Goal: Check status: Check status

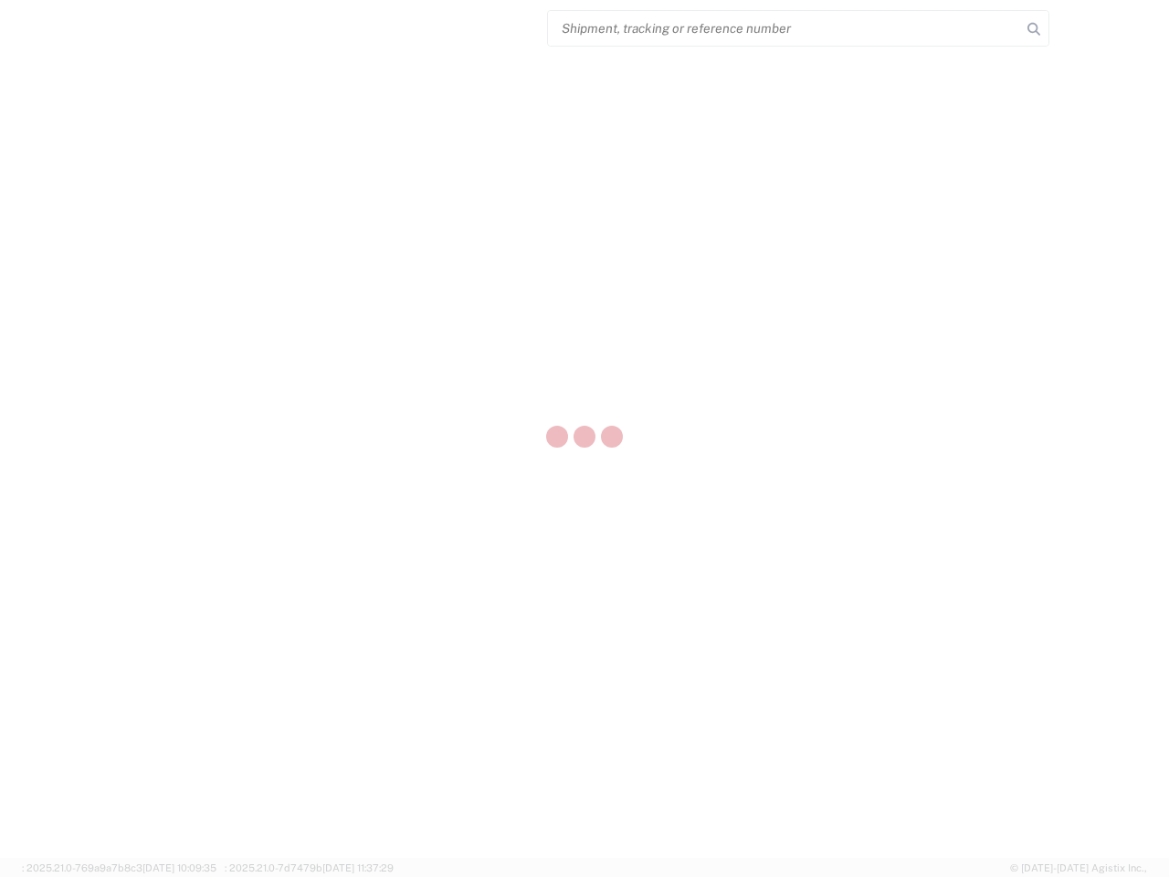
select select "US"
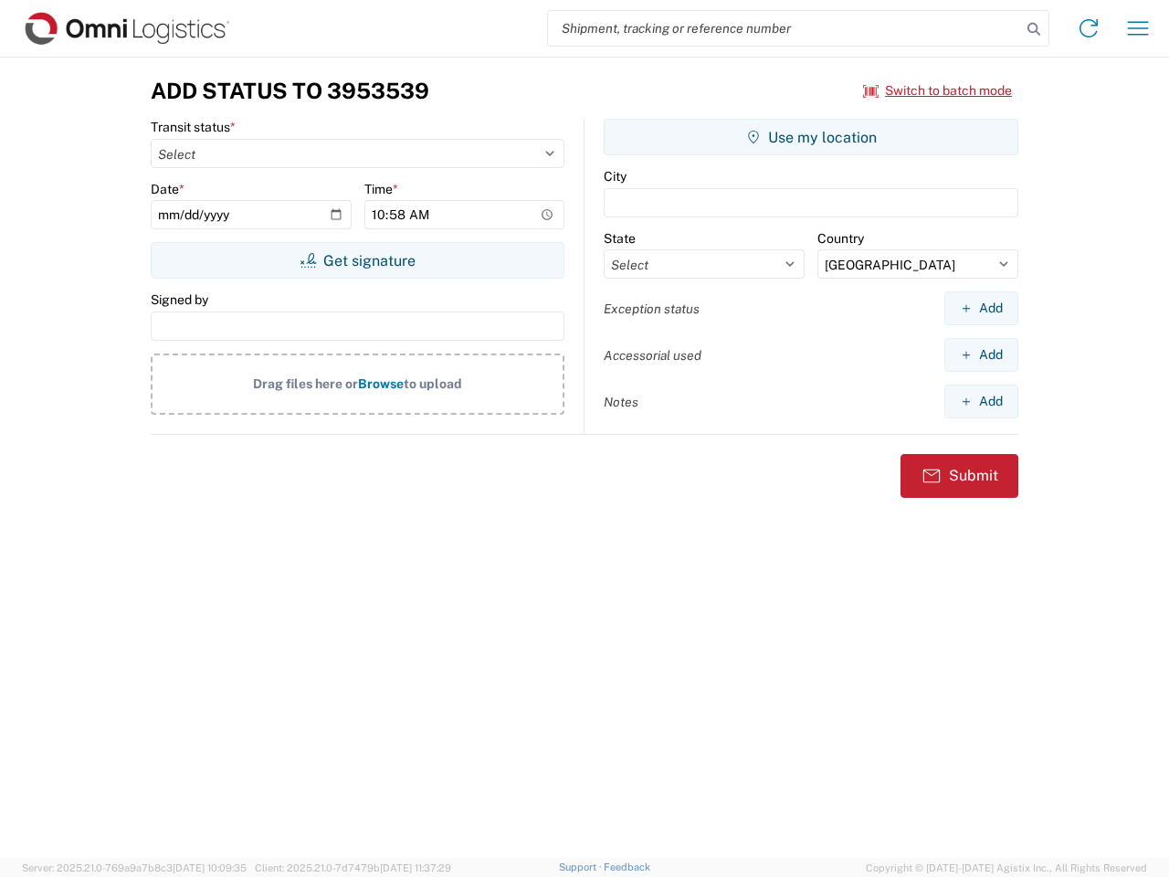
click at [785, 28] on input "search" at bounding box center [784, 28] width 473 height 35
click at [1034, 29] on icon at bounding box center [1034, 29] width 26 height 26
click at [1089, 28] on icon at bounding box center [1088, 28] width 29 height 29
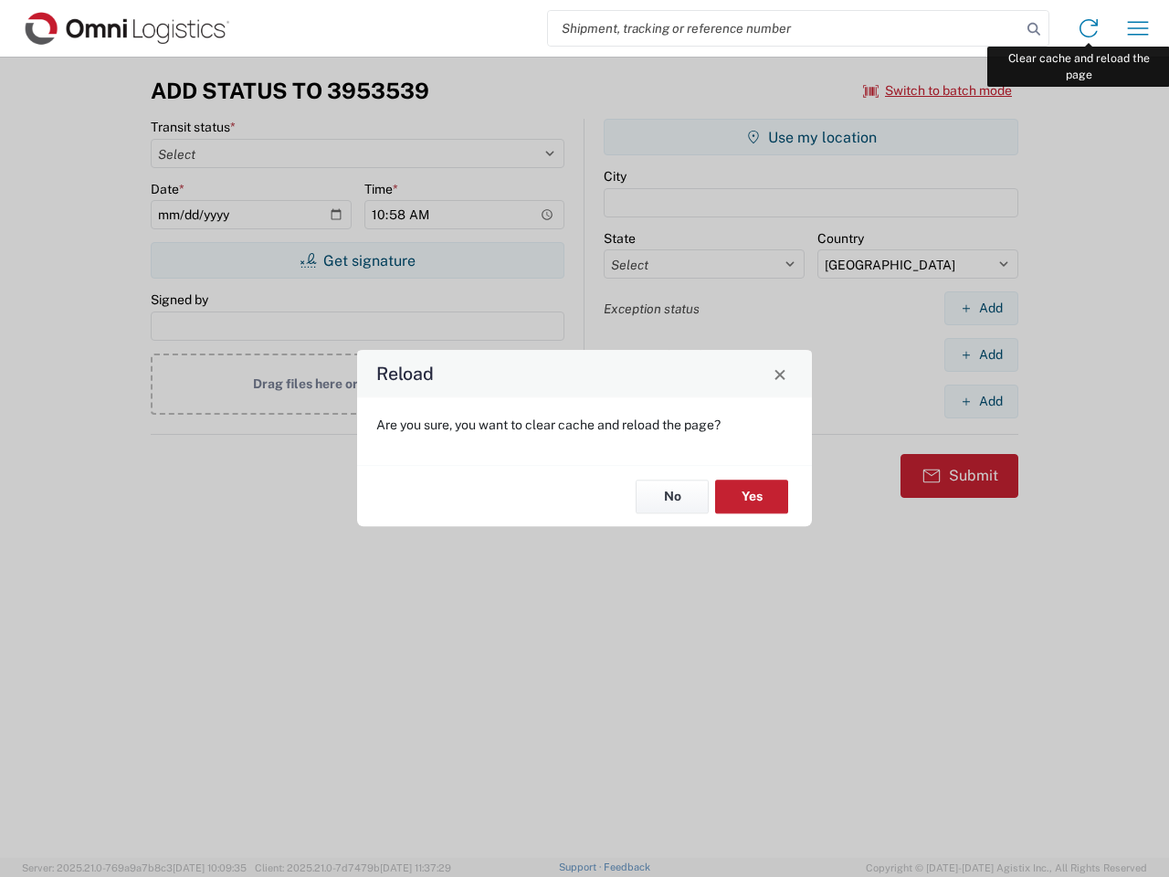
click at [1138, 28] on div "Reload Are you sure, you want to clear cache and reload the page? No Yes" at bounding box center [584, 438] width 1169 height 877
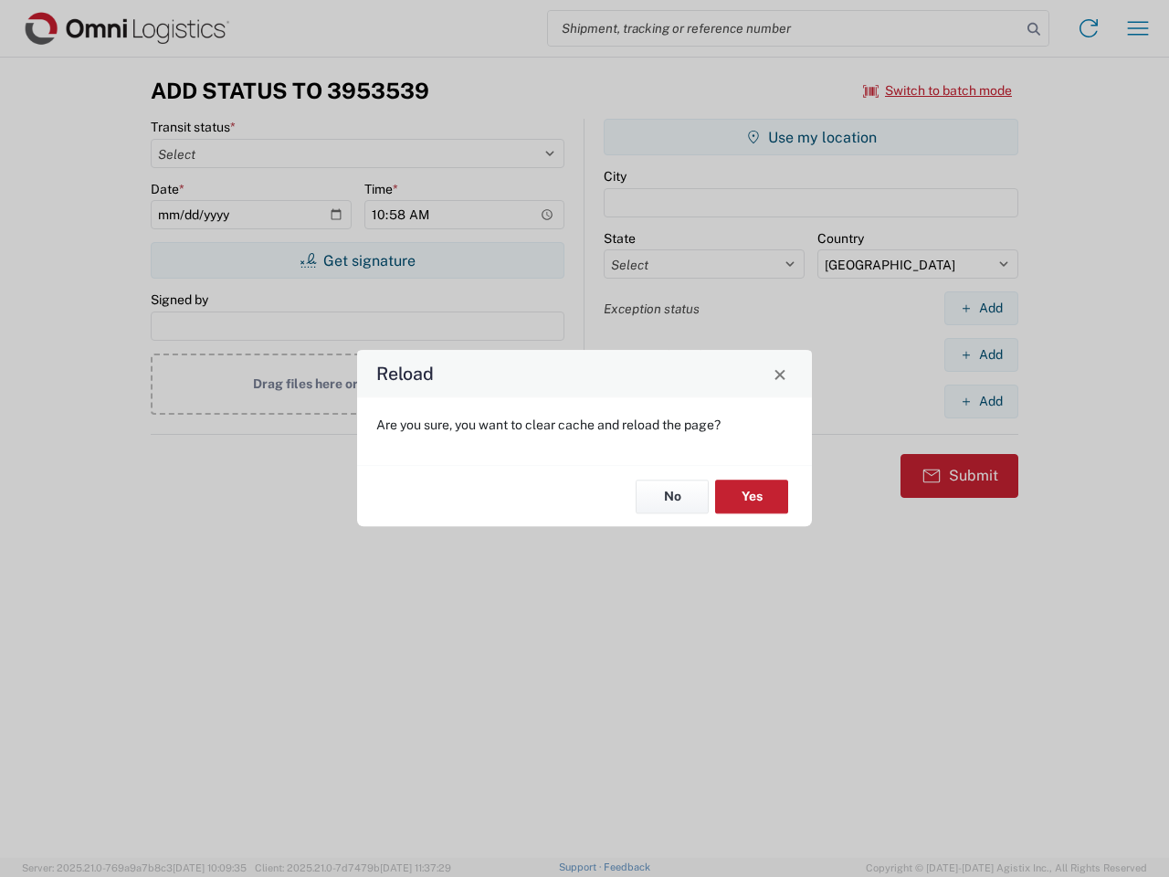
click at [938, 90] on div "Reload Are you sure, you want to clear cache and reload the page? No Yes" at bounding box center [584, 438] width 1169 height 877
click at [357, 260] on div "Reload Are you sure, you want to clear cache and reload the page? No Yes" at bounding box center [584, 438] width 1169 height 877
click at [811, 137] on div "Reload Are you sure, you want to clear cache and reload the page? No Yes" at bounding box center [584, 438] width 1169 height 877
click at [981, 308] on div "Reload Are you sure, you want to clear cache and reload the page? No Yes" at bounding box center [584, 438] width 1169 height 877
click at [981, 354] on div "Reload Are you sure, you want to clear cache and reload the page? No Yes" at bounding box center [584, 438] width 1169 height 877
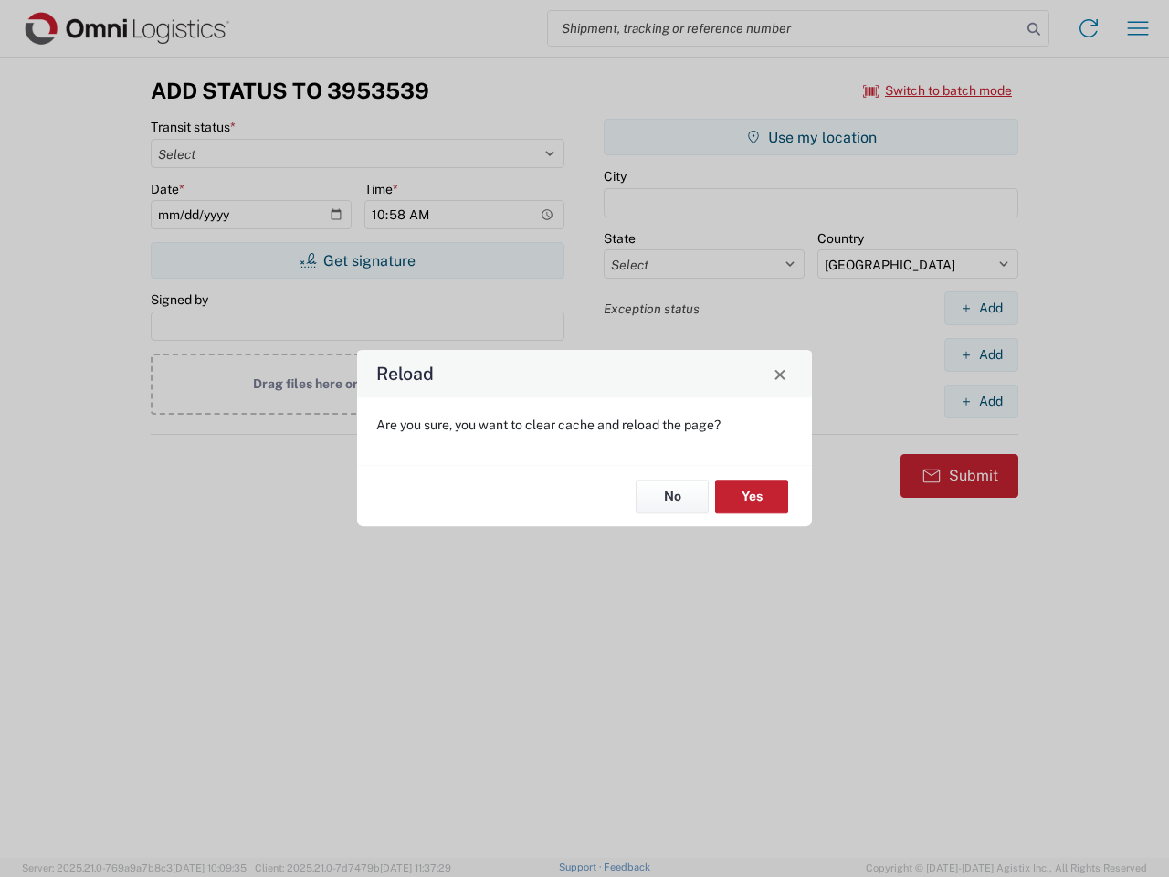
click at [981, 401] on div "Reload Are you sure, you want to clear cache and reload the page? No Yes" at bounding box center [584, 438] width 1169 height 877
